Goal: Information Seeking & Learning: Learn about a topic

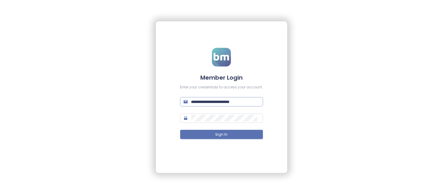
click at [251, 106] on span "**********" at bounding box center [221, 101] width 83 height 9
drag, startPoint x: 250, startPoint y: 103, endPoint x: 183, endPoint y: 103, distance: 66.6
click at [183, 103] on span "**********" at bounding box center [221, 101] width 83 height 9
type input "**********"
click at [288, 171] on div "**********" at bounding box center [221, 97] width 443 height 194
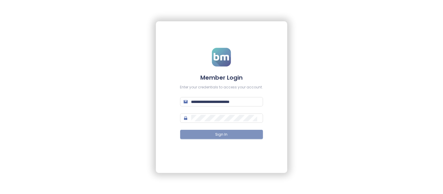
click at [240, 137] on button "Sign In" at bounding box center [221, 134] width 83 height 9
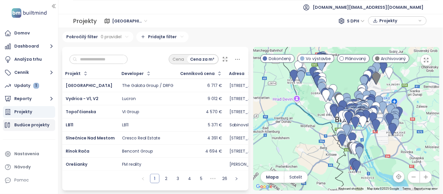
click at [51, 125] on div "Budúce projekty" at bounding box center [29, 126] width 52 height 12
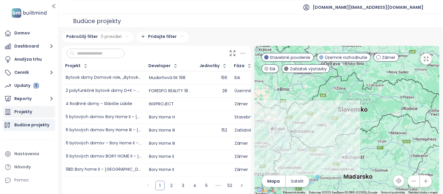
click at [40, 115] on div "Projekty" at bounding box center [29, 112] width 52 height 12
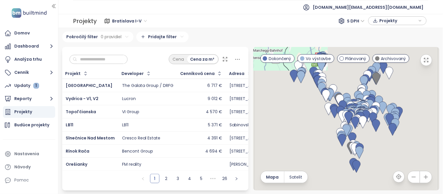
click at [129, 21] on span "Bratislava I-V" at bounding box center [129, 21] width 35 height 9
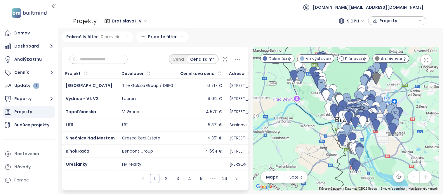
click at [172, 18] on div "Bratislava I-V S DPH Projekty" at bounding box center [263, 20] width 329 height 9
click at [140, 21] on span "Bratislava I-V" at bounding box center [129, 21] width 35 height 9
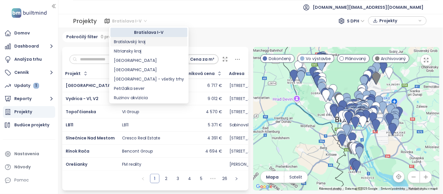
click at [147, 40] on div "Bratislavský kraj" at bounding box center [149, 42] width 70 height 6
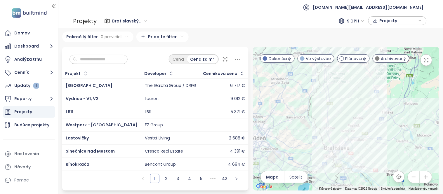
click at [139, 21] on span "Bratislavský kraj" at bounding box center [129, 21] width 35 height 9
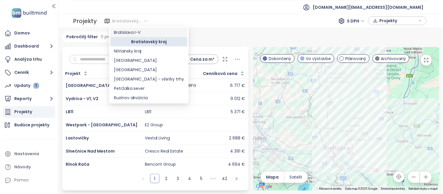
click at [136, 30] on div "Bratislava I-V" at bounding box center [149, 32] width 70 height 6
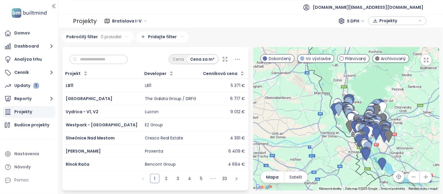
drag, startPoint x: 278, startPoint y: 108, endPoint x: 291, endPoint y: 130, distance: 25.9
click at [291, 130] on div at bounding box center [346, 119] width 187 height 144
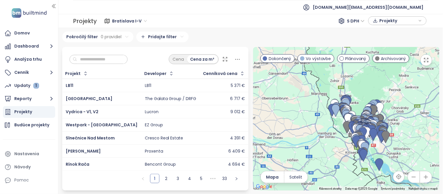
click at [411, 180] on icon "button" at bounding box center [414, 178] width 6 height 6
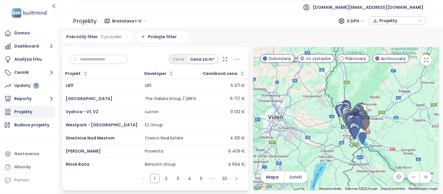
click at [424, 180] on icon "button" at bounding box center [427, 178] width 6 height 6
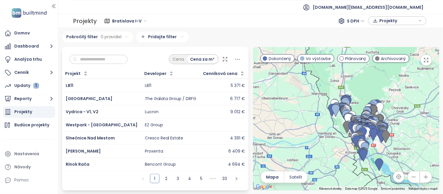
click at [424, 180] on icon "button" at bounding box center [427, 178] width 6 height 6
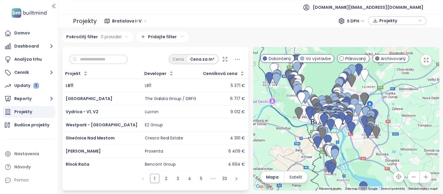
drag, startPoint x: 374, startPoint y: 114, endPoint x: 321, endPoint y: 83, distance: 61.3
click at [321, 83] on div at bounding box center [346, 119] width 187 height 144
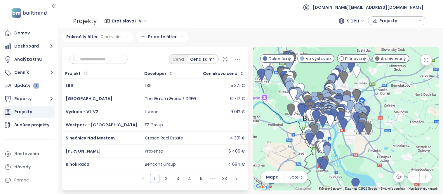
click at [110, 56] on input "text" at bounding box center [100, 59] width 47 height 9
paste input "**********"
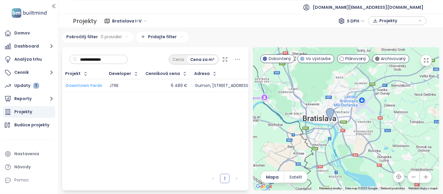
type input "**********"
click at [86, 83] on span "Downtown Yards" at bounding box center [84, 86] width 37 height 6
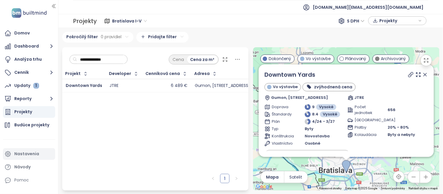
click at [18, 151] on div "Nastavenia" at bounding box center [26, 154] width 25 height 7
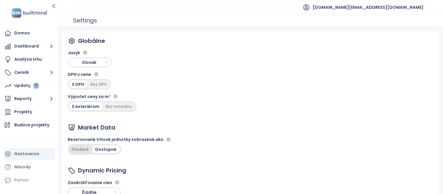
click at [75, 151] on div "Predané" at bounding box center [80, 150] width 23 height 8
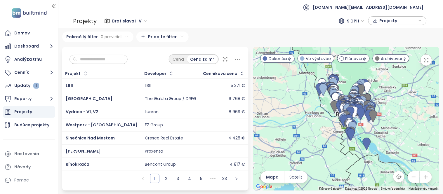
click at [109, 55] on input "text" at bounding box center [100, 59] width 47 height 9
paste input "**********"
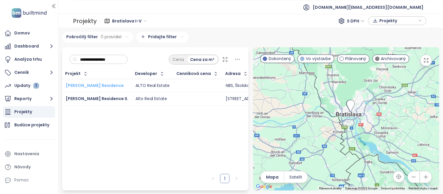
type input "**********"
click at [91, 87] on span "Florian Residence" at bounding box center [95, 86] width 58 height 6
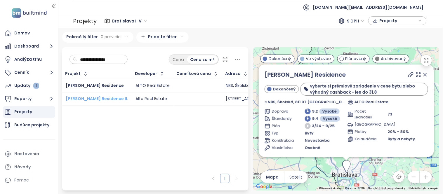
click at [93, 98] on span "Florian Residence II." at bounding box center [97, 99] width 63 height 6
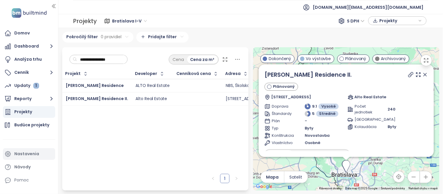
click at [27, 158] on div "Nastavenia" at bounding box center [26, 154] width 25 height 7
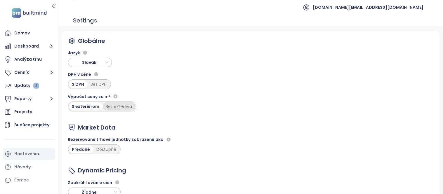
click at [125, 106] on div "Bez exteriéru" at bounding box center [119, 107] width 33 height 8
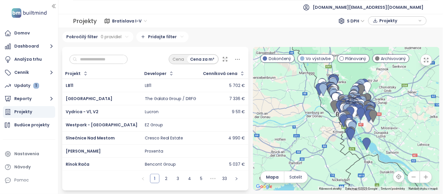
click at [107, 60] on input "text" at bounding box center [100, 59] width 47 height 9
paste input "**********"
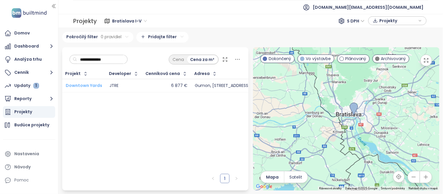
click at [83, 84] on span "Downtown Yards" at bounding box center [84, 86] width 37 height 6
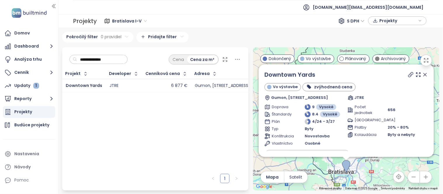
drag, startPoint x: 125, startPoint y: 60, endPoint x: 79, endPoint y: 56, distance: 45.5
click at [79, 56] on input "**********" at bounding box center [100, 59] width 47 height 9
paste input "text"
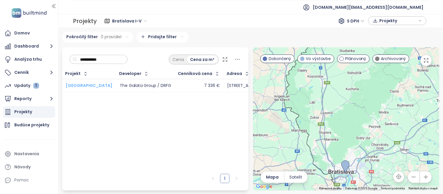
click at [76, 84] on span "[GEOGRAPHIC_DATA]" at bounding box center [89, 86] width 47 height 6
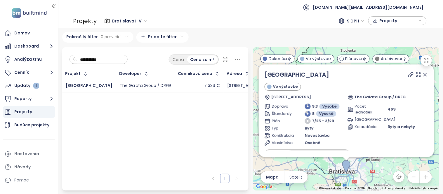
drag, startPoint x: 111, startPoint y: 60, endPoint x: 73, endPoint y: 57, distance: 38.4
click at [73, 57] on div "**********" at bounding box center [99, 59] width 58 height 9
paste input "**"
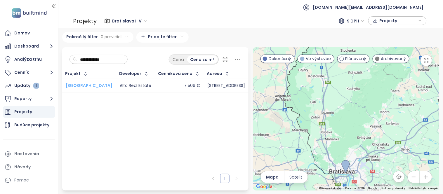
click at [90, 84] on span "SkyPark Tower" at bounding box center [89, 86] width 47 height 6
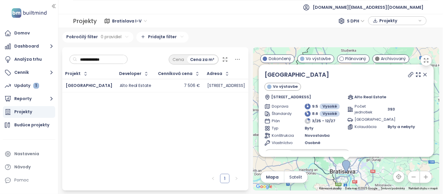
drag, startPoint x: 116, startPoint y: 57, endPoint x: 72, endPoint y: 58, distance: 43.9
click at [72, 58] on div "**********" at bounding box center [99, 59] width 58 height 9
paste input "text"
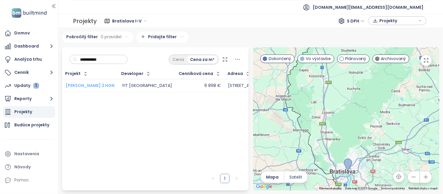
click at [77, 86] on span "Zwirn 2 HGN" at bounding box center [90, 86] width 49 height 6
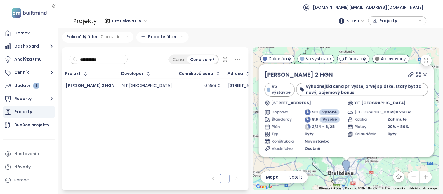
drag, startPoint x: 105, startPoint y: 59, endPoint x: 77, endPoint y: 58, distance: 27.5
click at [77, 58] on input "**********" at bounding box center [100, 59] width 47 height 9
paste input "text"
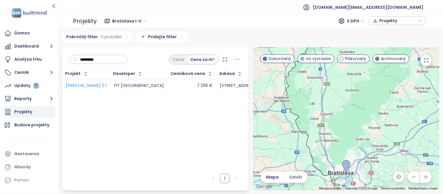
click at [75, 85] on span "[PERSON_NAME] 2 I" at bounding box center [86, 86] width 41 height 6
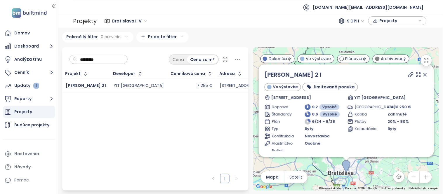
drag, startPoint x: 102, startPoint y: 60, endPoint x: 80, endPoint y: 60, distance: 22.2
click at [80, 60] on input "*********" at bounding box center [100, 59] width 47 height 9
paste input "text"
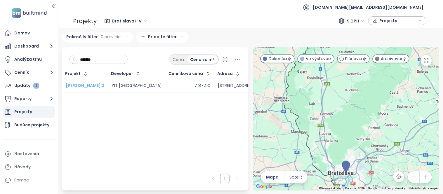
type input "*******"
click at [77, 86] on span "[PERSON_NAME] 3" at bounding box center [85, 86] width 39 height 6
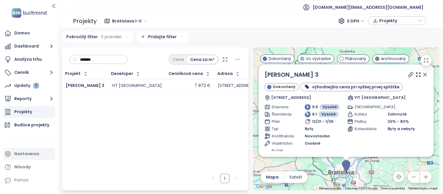
click at [23, 153] on div "Nastavenia" at bounding box center [26, 154] width 25 height 7
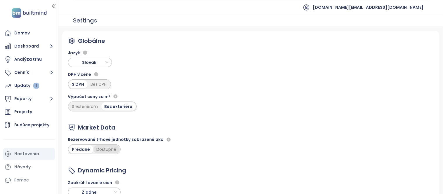
click at [108, 150] on div "Dostupné" at bounding box center [107, 150] width 26 height 8
click at [91, 60] on span "Slovak" at bounding box center [90, 62] width 41 height 9
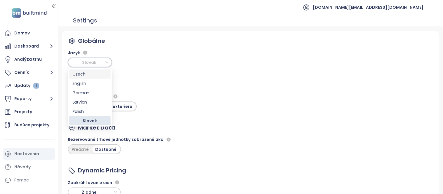
click at [87, 74] on div "Czech" at bounding box center [90, 74] width 34 height 6
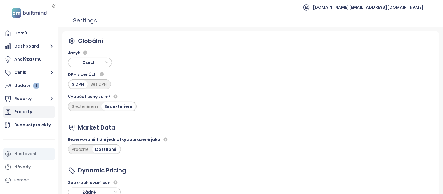
click at [30, 114] on div "Projekty" at bounding box center [23, 111] width 18 height 7
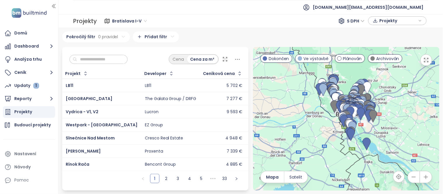
click at [118, 61] on input "text" at bounding box center [100, 59] width 47 height 9
paste input "**********"
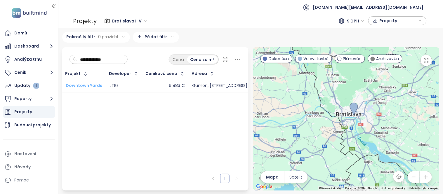
click at [89, 84] on span "Downtown Yards" at bounding box center [84, 86] width 37 height 6
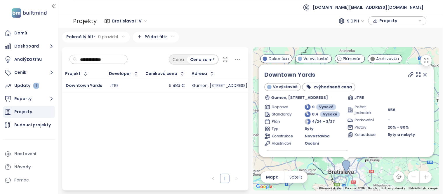
drag, startPoint x: 116, startPoint y: 57, endPoint x: 83, endPoint y: 58, distance: 33.1
click at [83, 58] on input "**********" at bounding box center [100, 59] width 47 height 9
type input "*"
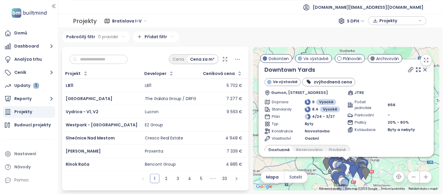
paste input "**********"
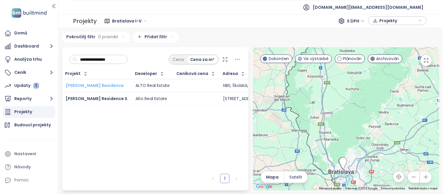
click at [90, 83] on span "Florian Residence" at bounding box center [95, 86] width 58 height 6
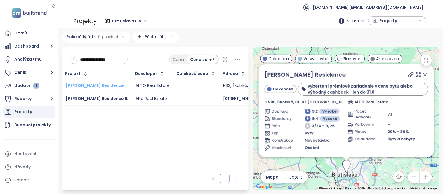
click at [91, 86] on span "Florian Residence" at bounding box center [95, 86] width 58 height 6
drag, startPoint x: 118, startPoint y: 58, endPoint x: 59, endPoint y: 59, distance: 59.1
click at [59, 59] on div "**********" at bounding box center [250, 111] width 385 height 166
paste input "text"
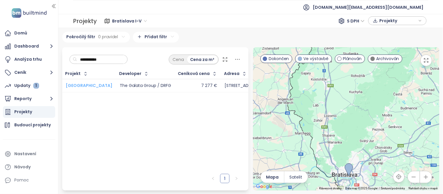
click at [78, 87] on span "Ister Tower" at bounding box center [89, 86] width 47 height 6
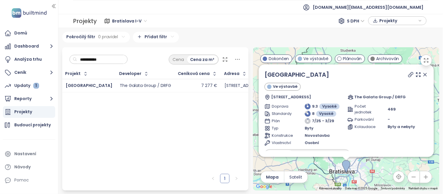
drag, startPoint x: 109, startPoint y: 58, endPoint x: 65, endPoint y: 56, distance: 43.9
click at [65, 56] on div "**********" at bounding box center [155, 58] width 187 height 22
paste input "**"
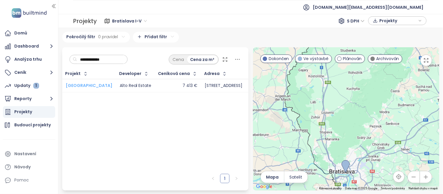
click at [78, 86] on span "SkyPark Tower" at bounding box center [89, 86] width 47 height 6
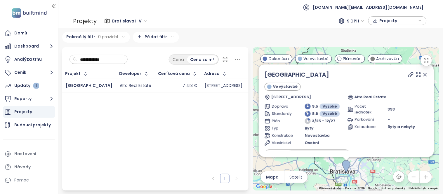
drag, startPoint x: 115, startPoint y: 61, endPoint x: 76, endPoint y: 57, distance: 39.0
click at [76, 57] on div "**********" at bounding box center [99, 59] width 58 height 9
paste input "text"
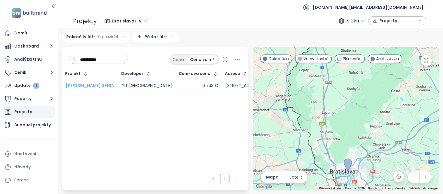
click at [79, 87] on span "Zwirn 2 HGN" at bounding box center [90, 86] width 49 height 6
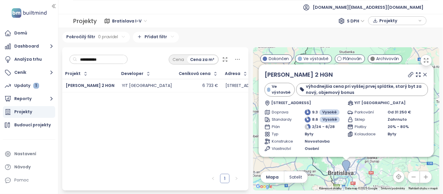
drag, startPoint x: 106, startPoint y: 57, endPoint x: 60, endPoint y: 54, distance: 46.6
click at [60, 54] on div "**********" at bounding box center [155, 119] width 191 height 144
paste input "text"
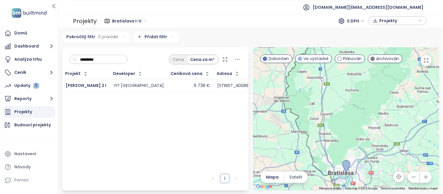
click at [77, 88] on div "[PERSON_NAME] 2 I" at bounding box center [86, 85] width 41 height 7
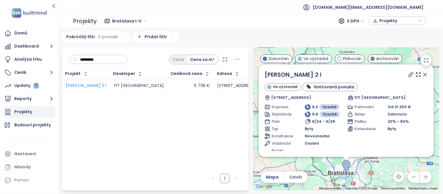
click at [77, 83] on span "[PERSON_NAME] 2 I" at bounding box center [86, 86] width 41 height 6
drag, startPoint x: 103, startPoint y: 56, endPoint x: 69, endPoint y: 52, distance: 33.9
click at [69, 52] on div "********* Cena Cena za m²" at bounding box center [155, 58] width 187 height 22
paste input "text"
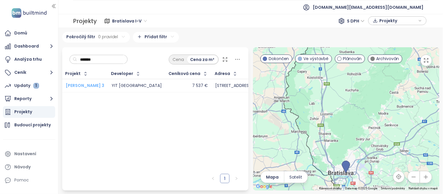
type input "*******"
click at [72, 86] on span "[PERSON_NAME] 3" at bounding box center [85, 86] width 39 height 6
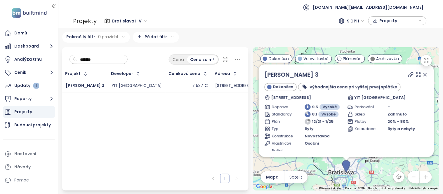
click at [133, 9] on ul "[DOMAIN_NAME][EMAIL_ADDRESS][DOMAIN_NAME]" at bounding box center [251, 7] width 356 height 14
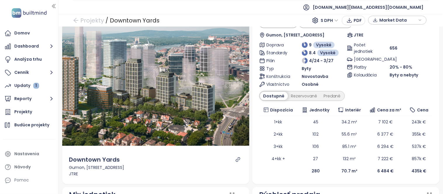
scroll to position [23, 0]
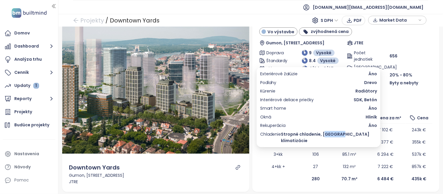
copy span "ríprava"
drag, startPoint x: 351, startPoint y: 134, endPoint x: 336, endPoint y: 133, distance: 15.8
click at [336, 133] on span "Stropné chladenie, Príprava klimatizácie" at bounding box center [329, 137] width 96 height 13
drag, startPoint x: 288, startPoint y: 107, endPoint x: 264, endPoint y: 108, distance: 23.7
click at [264, 108] on div "Smart home Áno" at bounding box center [318, 108] width 117 height 6
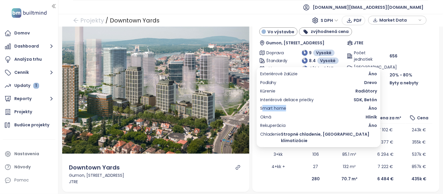
copy span "mart home"
drag, startPoint x: 289, startPoint y: 129, endPoint x: 263, endPoint y: 126, distance: 26.1
click at [263, 126] on div "Rekuperácia Áno" at bounding box center [318, 125] width 117 height 6
copy span "ekuperácia"
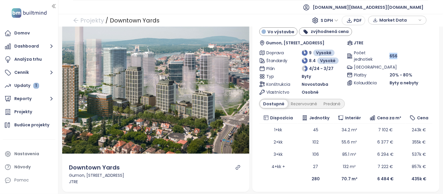
drag, startPoint x: 395, startPoint y: 56, endPoint x: 385, endPoint y: 56, distance: 9.9
click at [385, 56] on div "Počet jednotiek 656" at bounding box center [390, 56] width 86 height 13
copy div "Počet jednotiek 656"
drag, startPoint x: 320, startPoint y: 177, endPoint x: 305, endPoint y: 179, distance: 15.4
click at [305, 179] on td "280" at bounding box center [316, 179] width 36 height 12
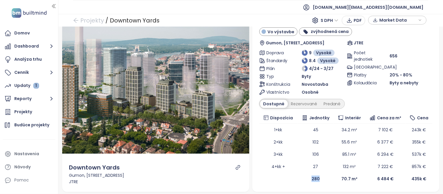
copy b "280"
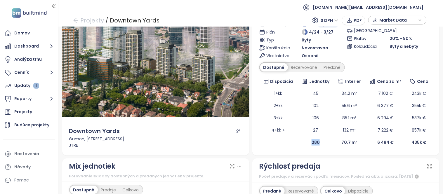
scroll to position [0, 0]
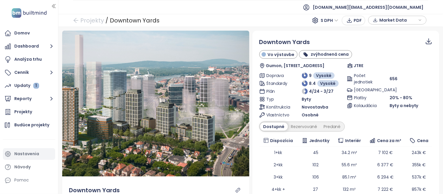
click at [33, 154] on div "Nastavenia" at bounding box center [26, 154] width 25 height 7
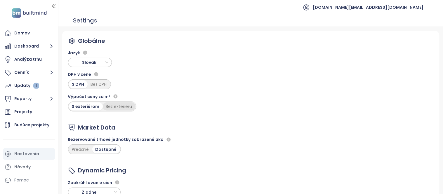
click at [113, 110] on div "Bez exteriéru" at bounding box center [119, 107] width 33 height 8
click at [86, 108] on div "S exteriérom" at bounding box center [85, 107] width 32 height 8
click at [185, 132] on div "Globálne Jazyk Slovak DPH v cene S DPH Bez DPH Výpočet ceny za m² S exteriérom …" at bounding box center [251, 127] width 378 height 193
click at [80, 149] on div "Predané" at bounding box center [80, 150] width 23 height 8
click at [74, 150] on div "Predané" at bounding box center [81, 150] width 25 height 8
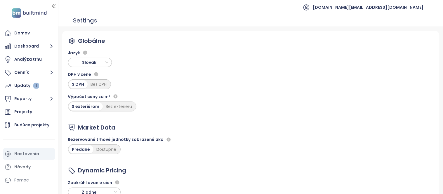
click at [170, 70] on div "Globálne Jazyk Slovak DPH v cene S DPH Bez DPH Výpočet ceny za m² S exteriérom …" at bounding box center [251, 127] width 378 height 193
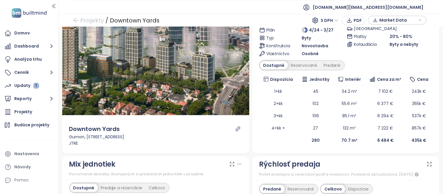
scroll to position [27, 0]
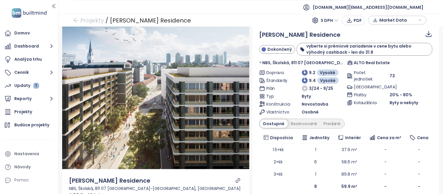
scroll to position [5, 0]
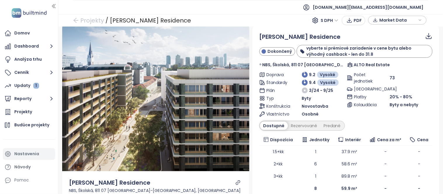
click at [21, 154] on div "Nastavenia" at bounding box center [26, 154] width 25 height 7
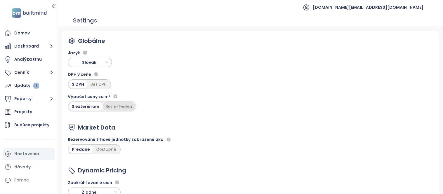
click at [123, 107] on div "Bez exteriéru" at bounding box center [119, 107] width 33 height 8
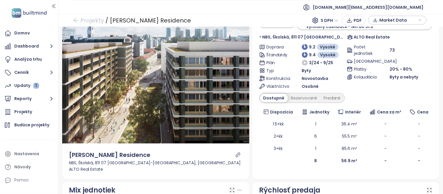
scroll to position [15, 0]
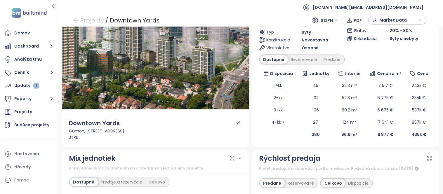
scroll to position [33, 0]
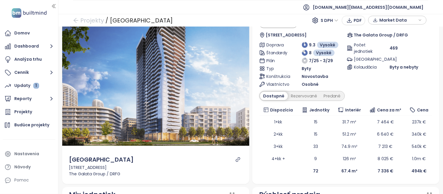
scroll to position [33, 0]
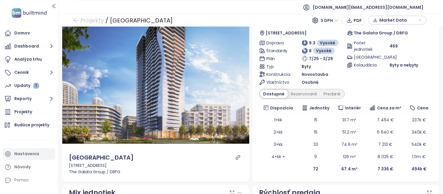
click at [26, 153] on div "Nastavenia" at bounding box center [26, 154] width 25 height 7
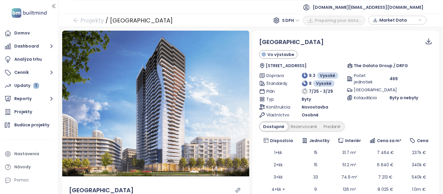
scroll to position [37, 0]
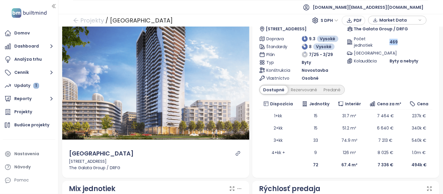
drag, startPoint x: 395, startPoint y: 43, endPoint x: 387, endPoint y: 42, distance: 8.6
click at [390, 42] on div "469" at bounding box center [411, 42] width 43 height 6
copy span "469"
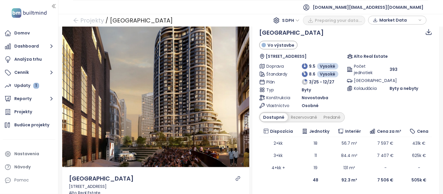
scroll to position [13, 0]
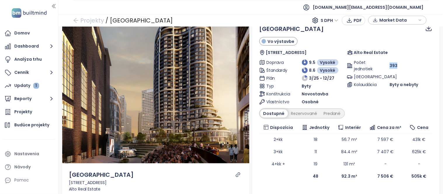
drag, startPoint x: 396, startPoint y: 66, endPoint x: 386, endPoint y: 66, distance: 9.4
click at [390, 66] on div "393" at bounding box center [411, 66] width 43 height 6
copy span "393"
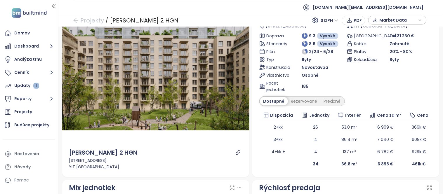
scroll to position [44, 0]
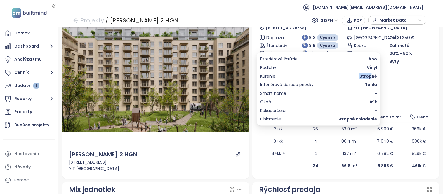
drag, startPoint x: 372, startPoint y: 76, endPoint x: 361, endPoint y: 76, distance: 11.1
click at [361, 76] on span "Stropné" at bounding box center [369, 76] width 18 height 6
copy span "Strop"
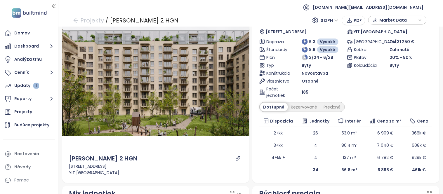
scroll to position [56, 0]
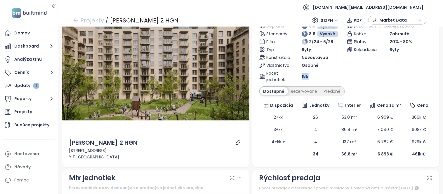
drag, startPoint x: 309, startPoint y: 75, endPoint x: 299, endPoint y: 77, distance: 9.9
click at [302, 77] on div "185" at bounding box center [323, 76] width 43 height 6
copy span "185"
drag, startPoint x: 317, startPoint y: 154, endPoint x: 309, endPoint y: 153, distance: 7.9
click at [309, 153] on td "34" at bounding box center [316, 154] width 36 height 12
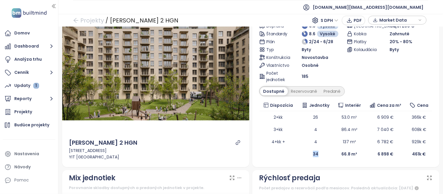
copy b "34"
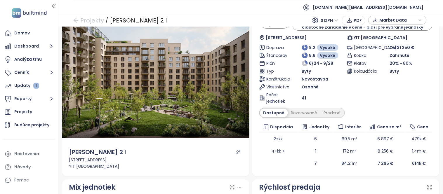
scroll to position [35, 0]
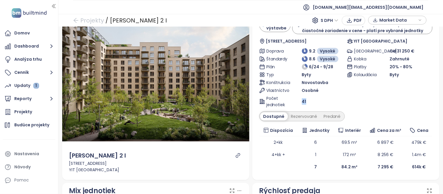
drag, startPoint x: 311, startPoint y: 103, endPoint x: 298, endPoint y: 102, distance: 13.2
click at [298, 102] on div "Počet jednotiek 41" at bounding box center [303, 101] width 86 height 13
copy div "Počet jednotiek 41"
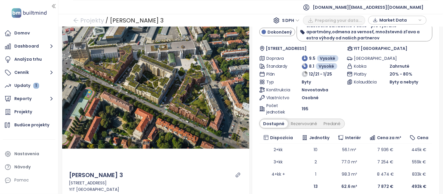
scroll to position [30, 0]
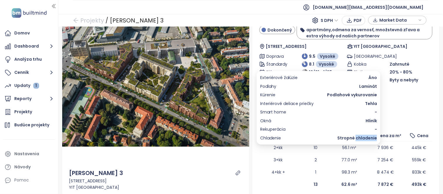
drag, startPoint x: 377, startPoint y: 137, endPoint x: 357, endPoint y: 137, distance: 19.6
click at [357, 137] on span "Stropné chladenie" at bounding box center [358, 138] width 40 height 6
copy span "chladenie"
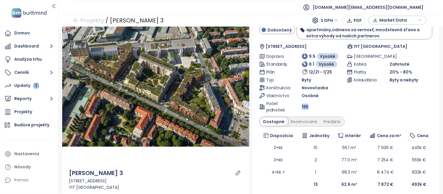
drag, startPoint x: 309, startPoint y: 104, endPoint x: 299, endPoint y: 106, distance: 10.2
click at [302, 106] on div "195" at bounding box center [323, 107] width 43 height 6
copy span "195"
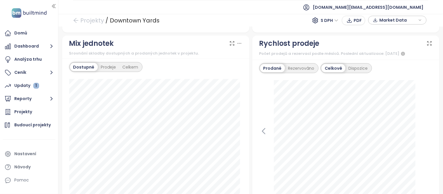
scroll to position [194, 0]
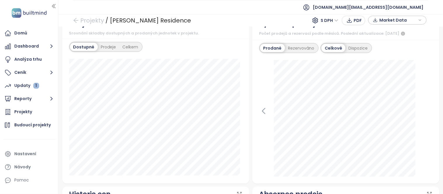
scroll to position [202, 0]
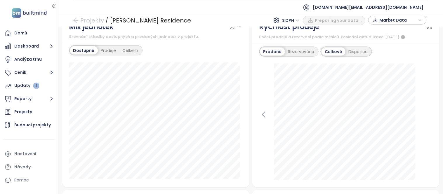
scroll to position [202, 0]
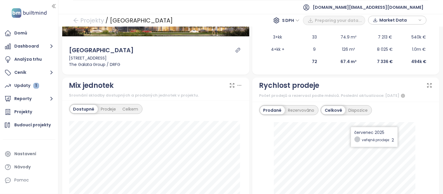
scroll to position [198, 0]
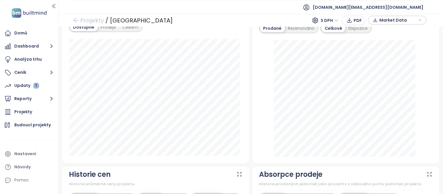
scroll to position [214, 0]
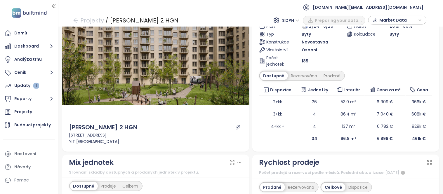
scroll to position [223, 0]
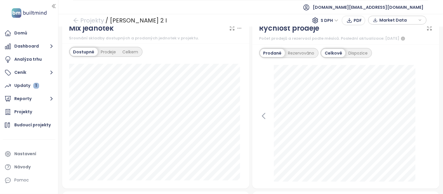
scroll to position [208, 0]
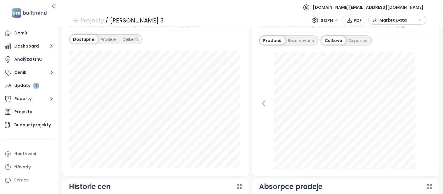
scroll to position [227, 0]
